Goal: Task Accomplishment & Management: Complete application form

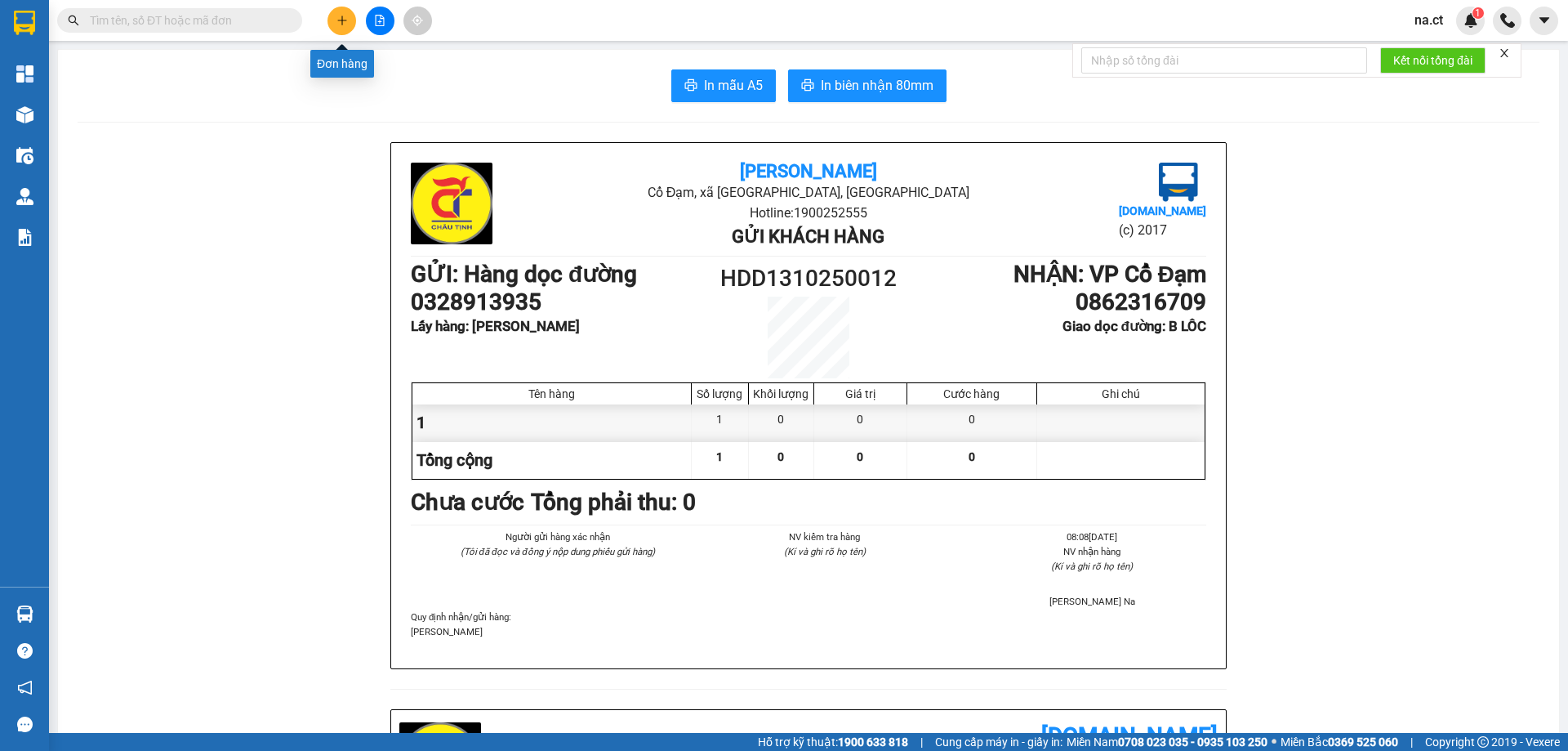
click at [337, 19] on icon "plus" at bounding box center [342, 20] width 11 height 11
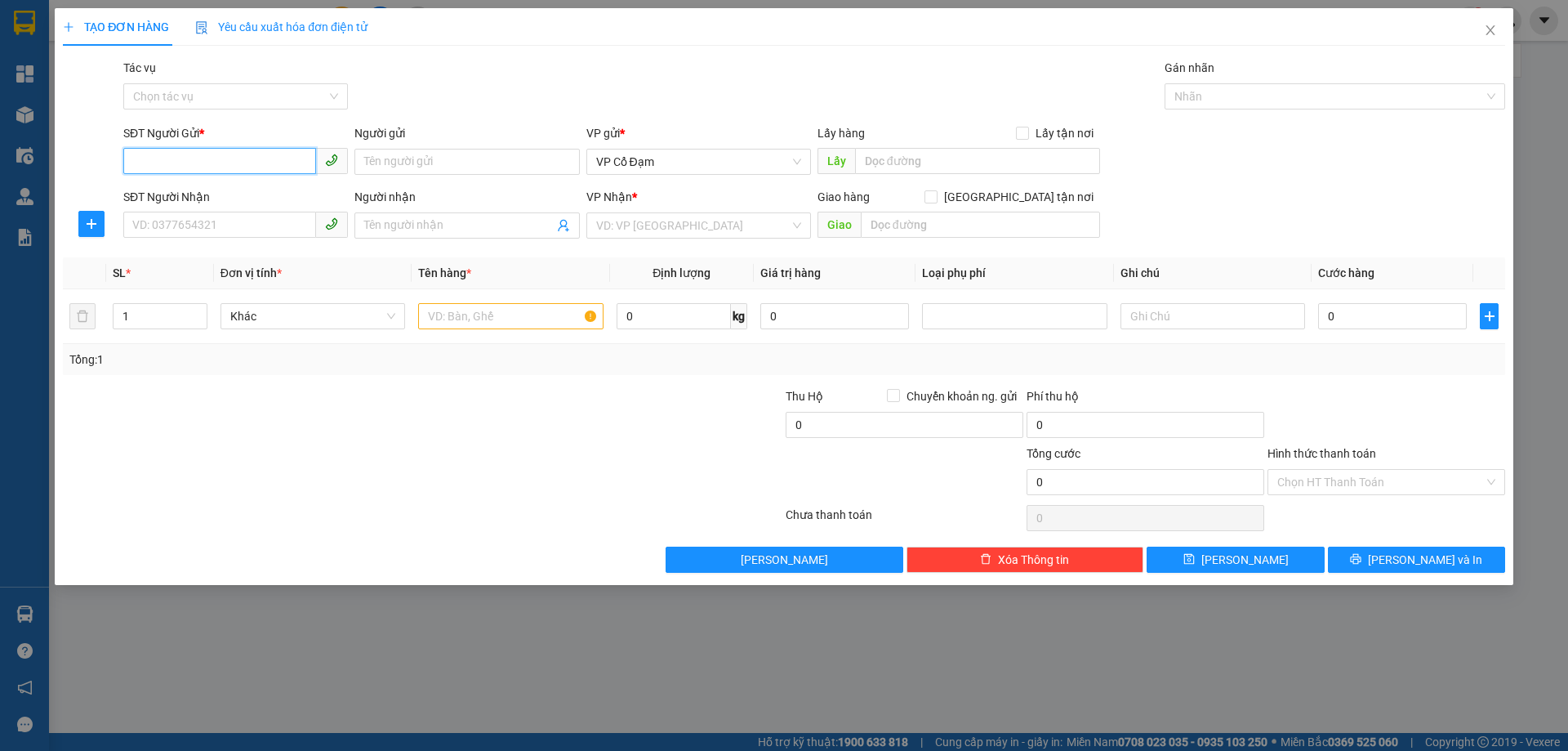
click at [220, 161] on input "SĐT Người Gửi *" at bounding box center [219, 160] width 193 height 26
type input "0983317190"
click at [197, 227] on input "SĐT Người Nhận" at bounding box center [219, 224] width 193 height 26
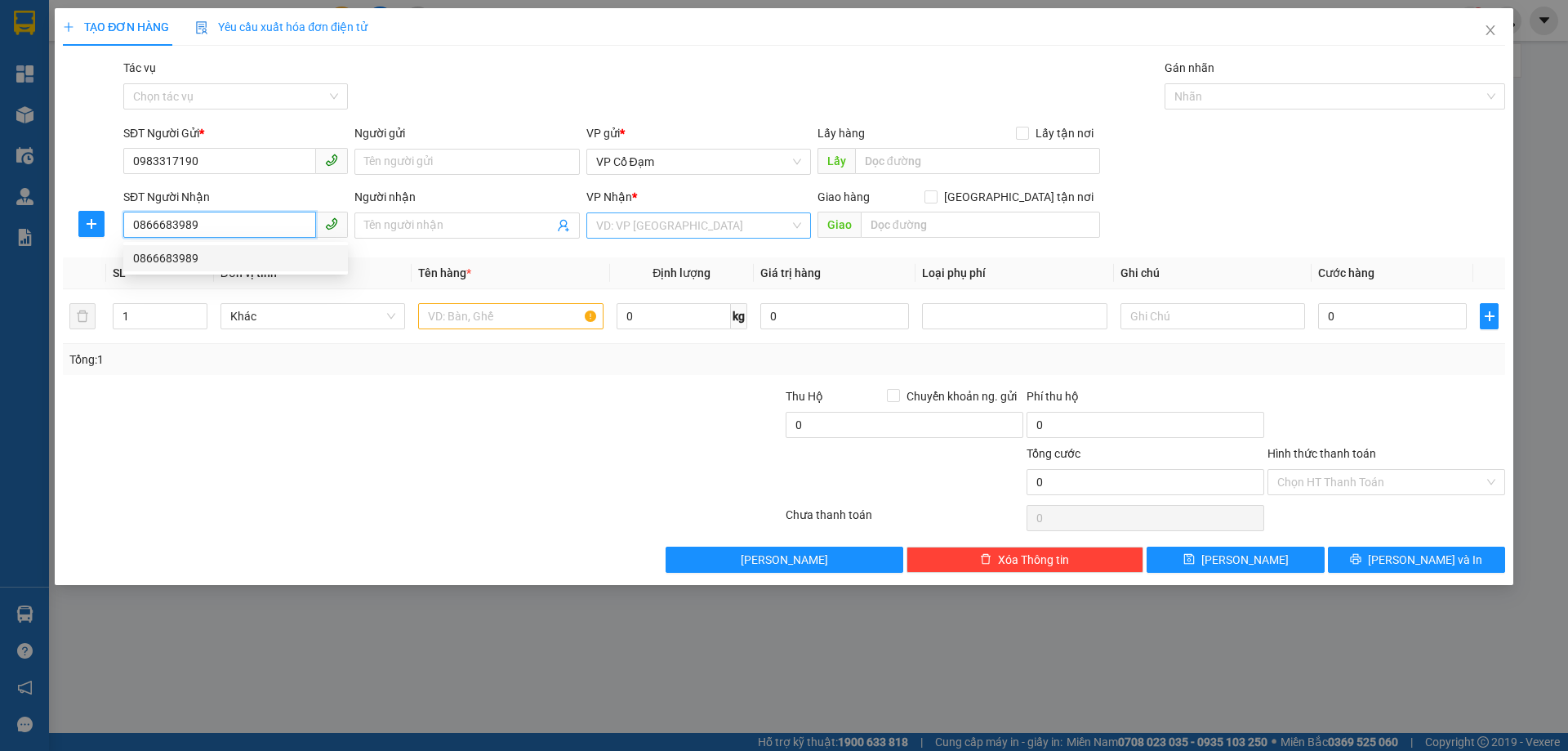
type input "0866683989"
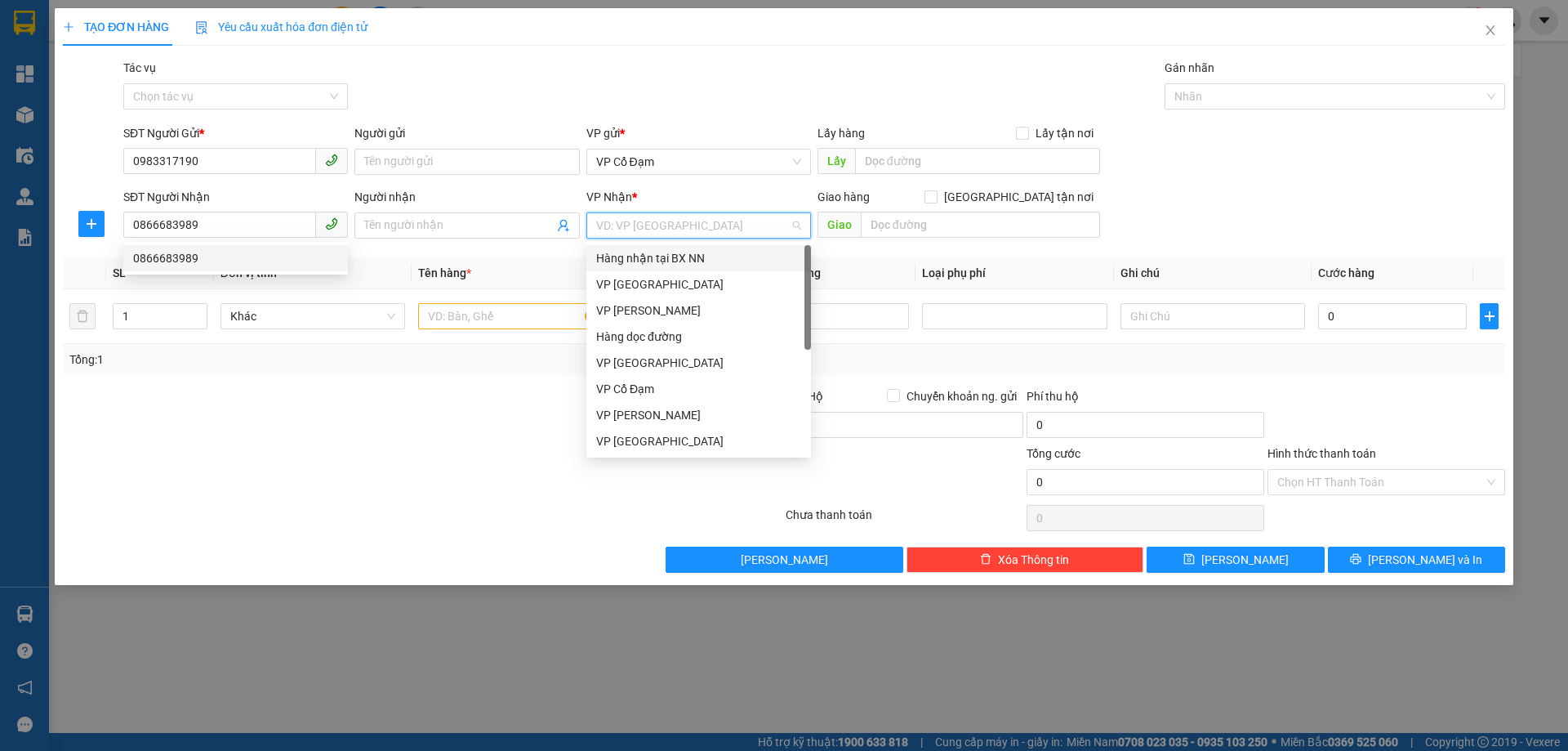
click at [715, 230] on input "search" at bounding box center [693, 225] width 193 height 25
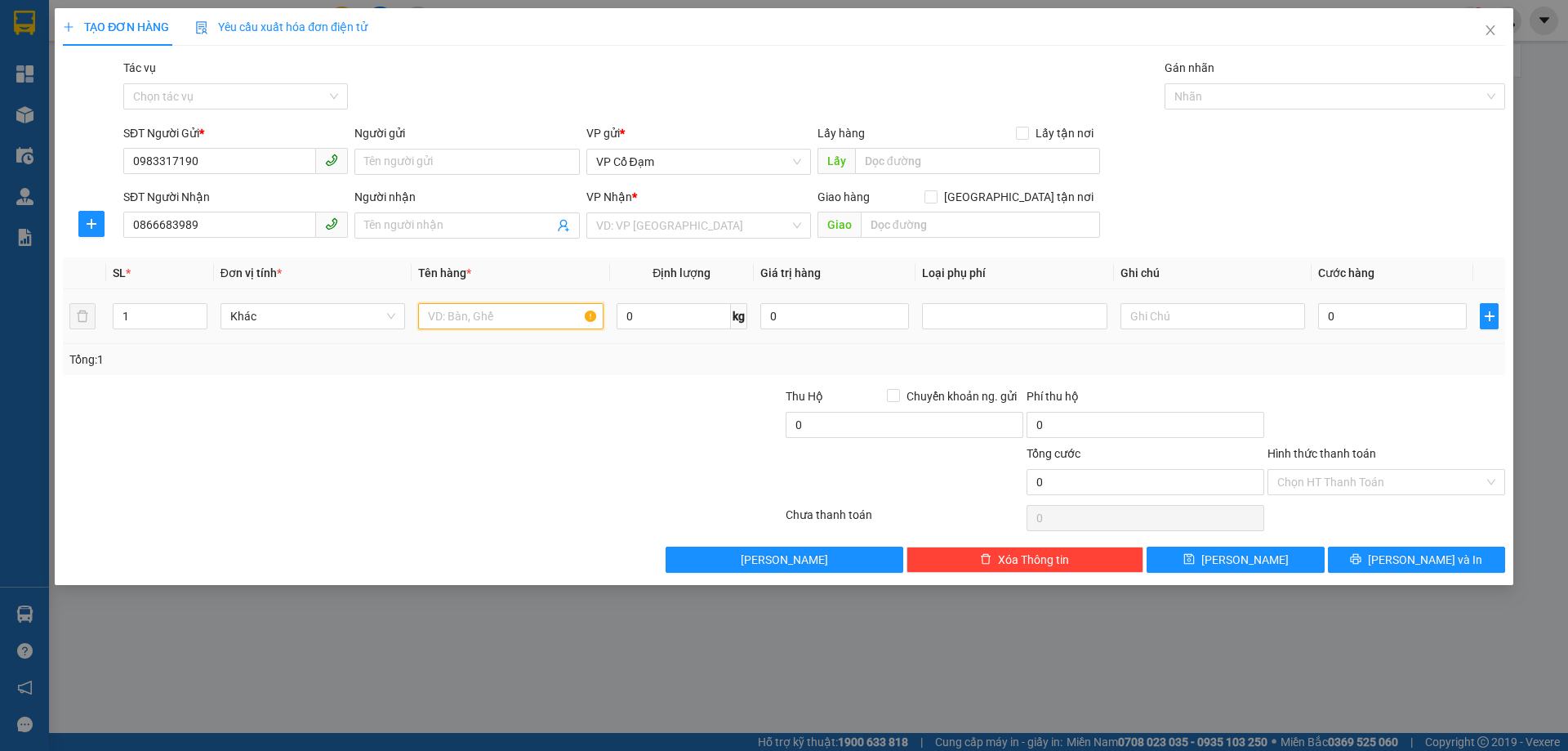
click at [503, 317] on input "text" at bounding box center [511, 316] width 185 height 26
type input "1 HỒ SƠ"
click at [650, 221] on input "search" at bounding box center [693, 225] width 193 height 25
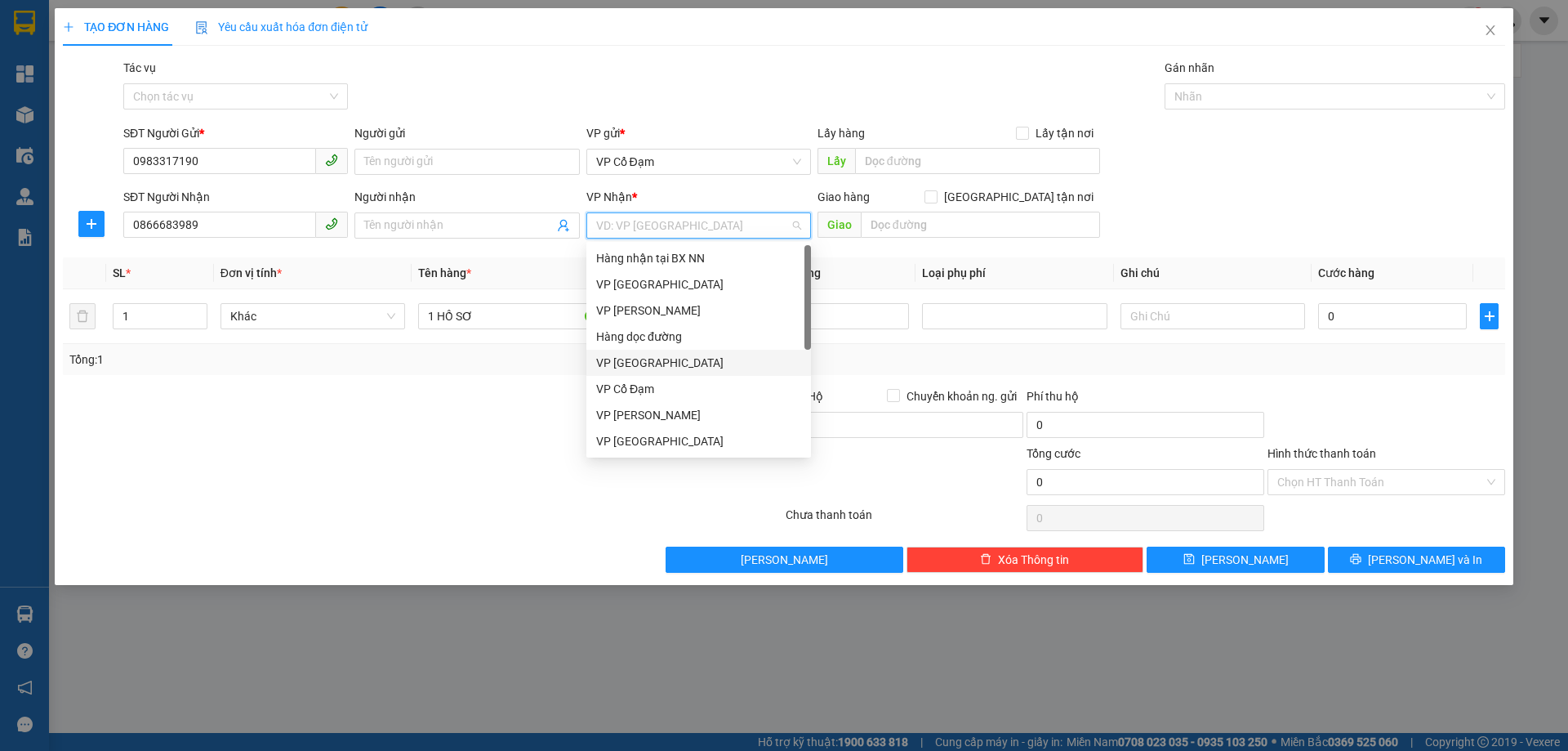
click at [645, 362] on div "VP [GEOGRAPHIC_DATA]" at bounding box center [699, 362] width 205 height 18
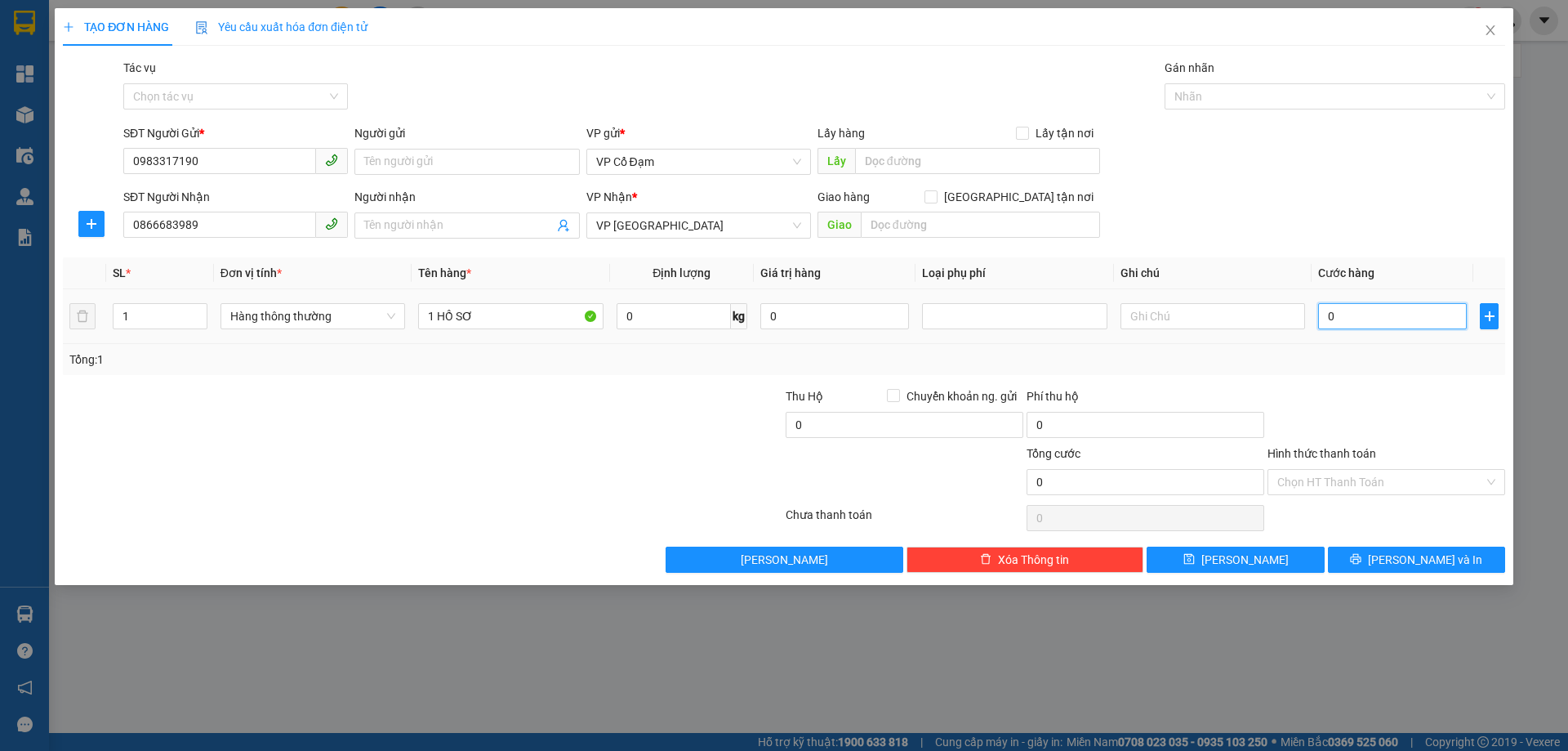
click at [1369, 306] on input "0" at bounding box center [1392, 316] width 148 height 26
type input "3"
type input "30"
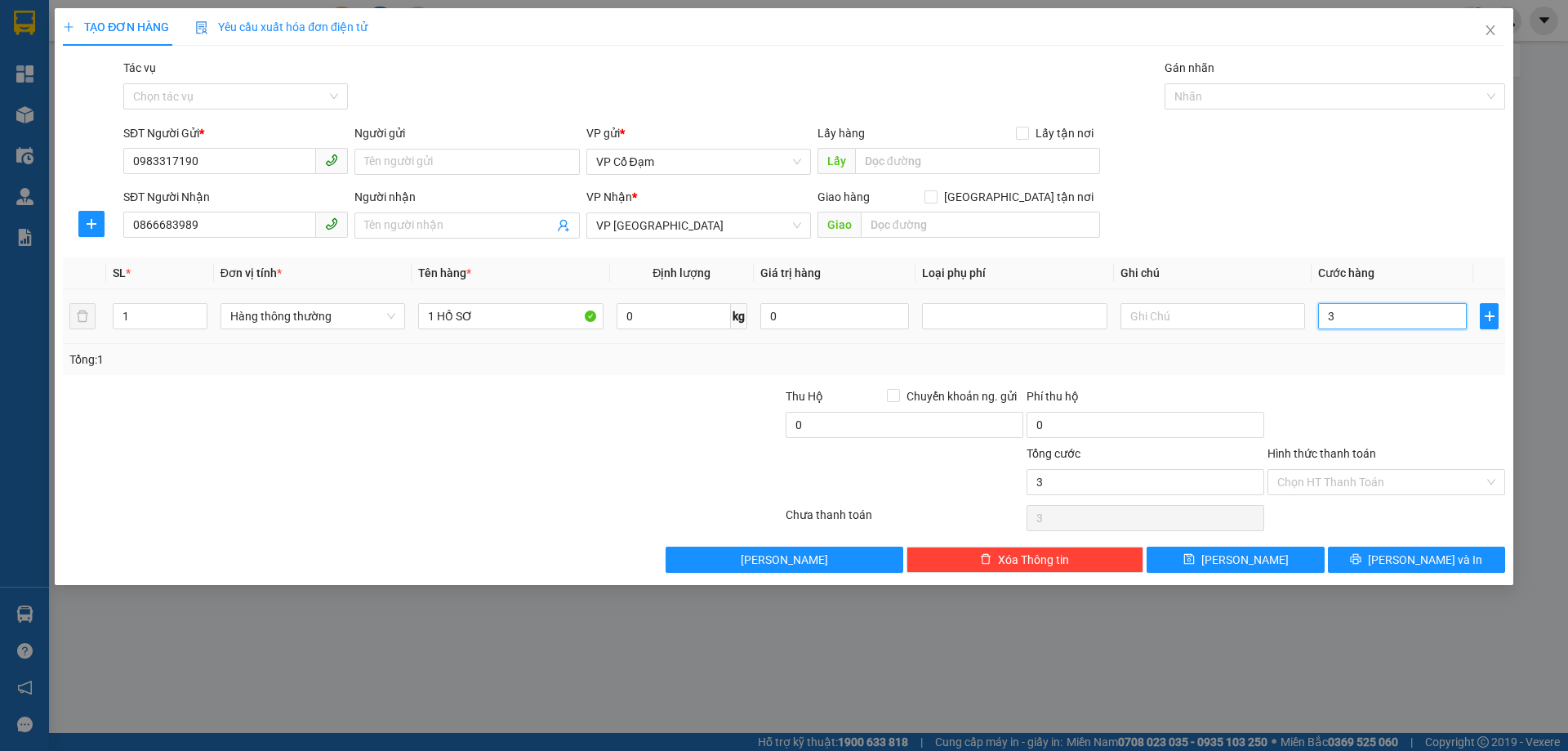
type input "30"
type input "30.000"
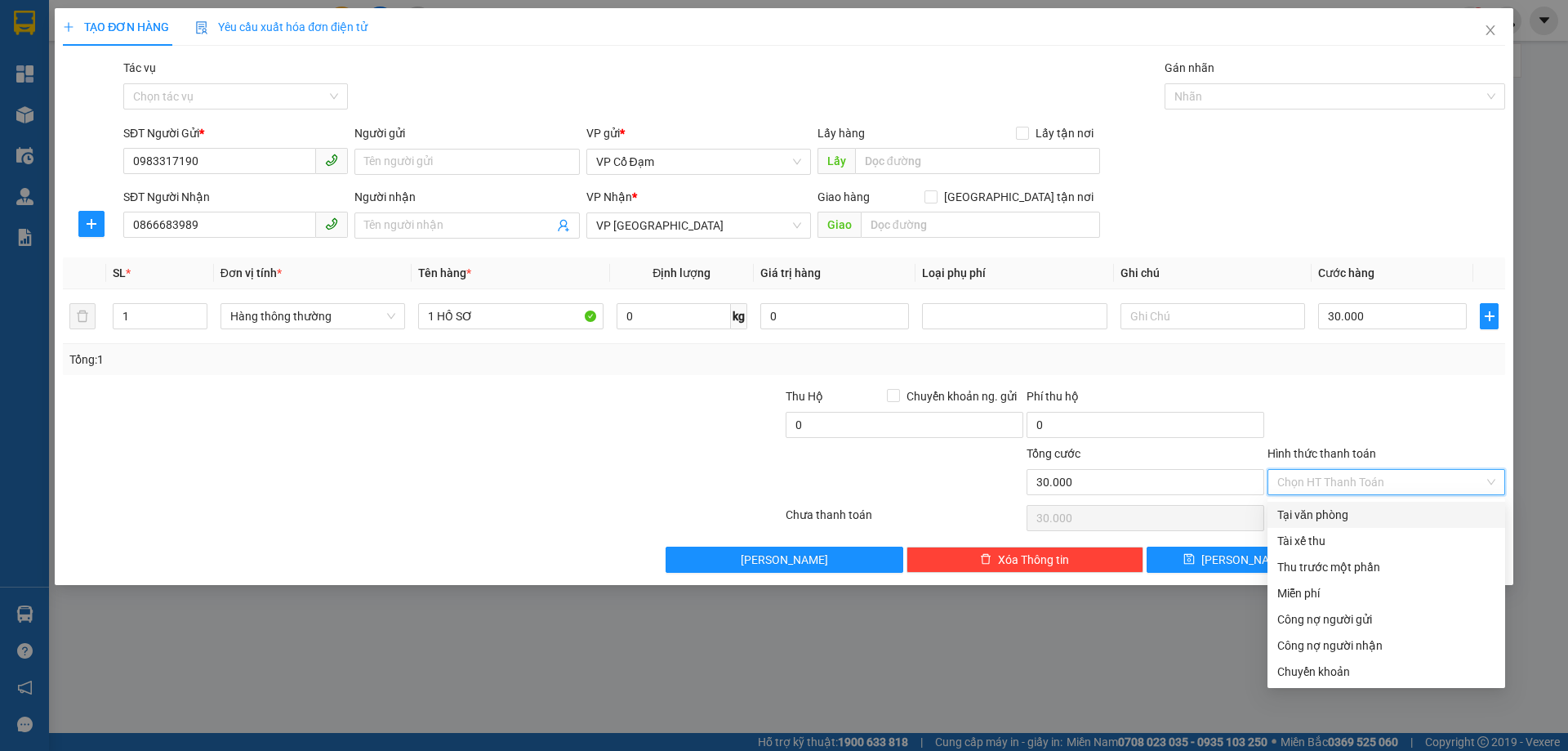
click at [1371, 486] on input "Hình thức thanh toán" at bounding box center [1381, 482] width 207 height 25
click at [1345, 515] on div "Tại văn phòng" at bounding box center [1386, 514] width 218 height 18
type input "0"
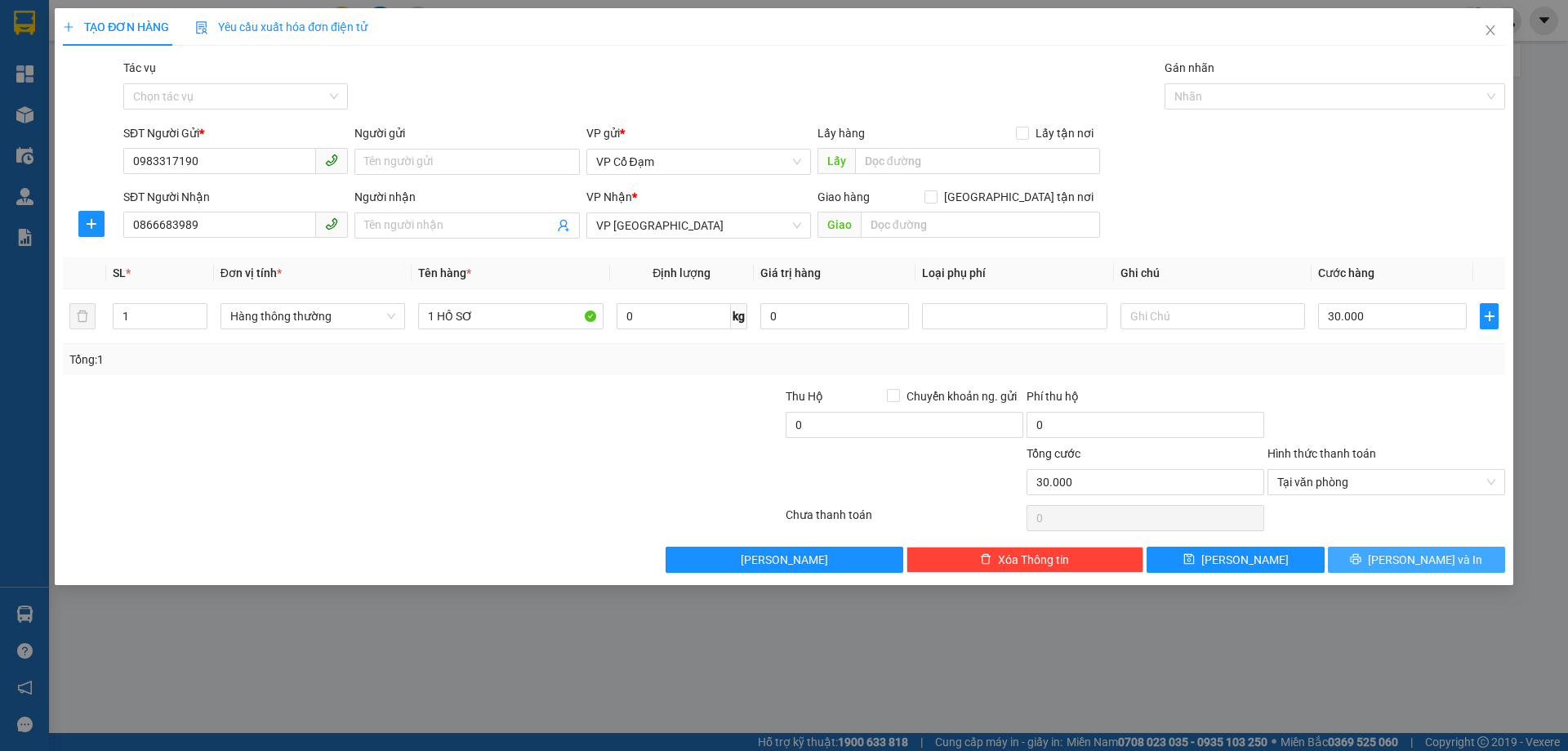
click at [1410, 552] on span "[PERSON_NAME] và In" at bounding box center [1425, 559] width 115 height 18
